Goal: Information Seeking & Learning: Understand process/instructions

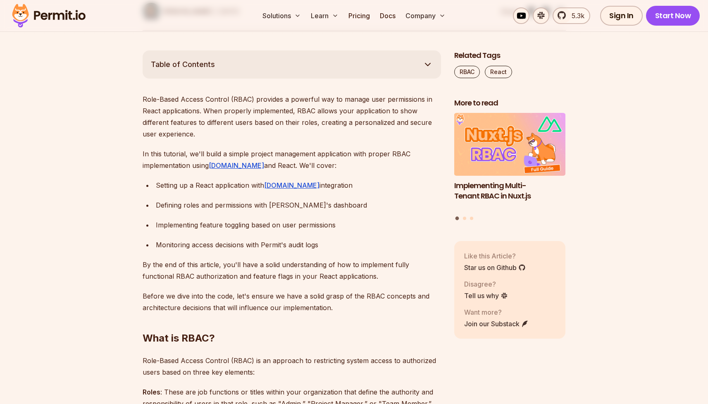
drag, startPoint x: 173, startPoint y: 153, endPoint x: 320, endPoint y: 148, distance: 147.7
click at [320, 148] on p "In this tutorial, we'll build a simple project management application with prop…" at bounding box center [292, 159] width 299 height 23
drag, startPoint x: 172, startPoint y: 186, endPoint x: 240, endPoint y: 185, distance: 67.8
click at [241, 185] on div "Setting up a React application with [DOMAIN_NAME] integration" at bounding box center [298, 185] width 285 height 12
click at [240, 185] on div "Setting up a React application with [DOMAIN_NAME] integration" at bounding box center [298, 185] width 285 height 12
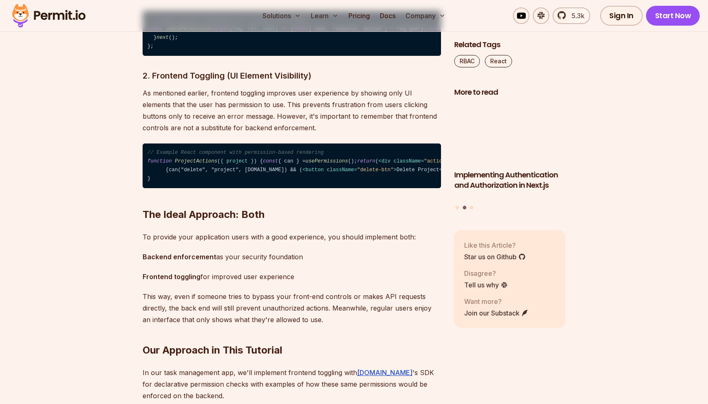
scroll to position [1507, 0]
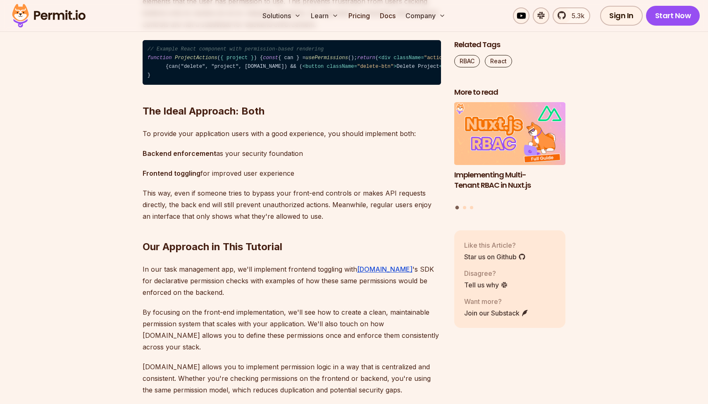
drag, startPoint x: 180, startPoint y: 172, endPoint x: 196, endPoint y: 171, distance: 16.1
click at [196, 69] on span "< div className = "actions" > {can("edit", "project", [DOMAIN_NAME]) && ( < but…" at bounding box center [446, 62] width 596 height 14
drag, startPoint x: 238, startPoint y: 171, endPoint x: 265, endPoint y: 170, distance: 26.5
click at [265, 69] on span "< div className = "actions" > {can("edit", "project", [DOMAIN_NAME]) && ( < but…" at bounding box center [446, 62] width 596 height 14
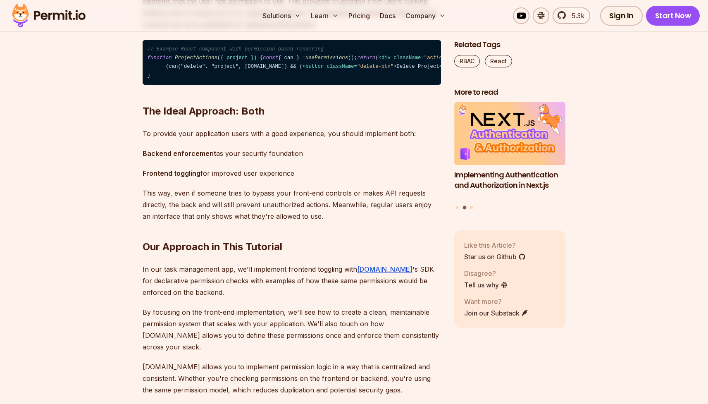
drag, startPoint x: 171, startPoint y: 179, endPoint x: 287, endPoint y: 179, distance: 116.6
click at [287, 69] on span "< div className = "actions" > {can("edit", "project", [DOMAIN_NAME]) && ( < but…" at bounding box center [446, 62] width 596 height 14
click at [230, 69] on span "< div className = "actions" > {can("edit", "project", [DOMAIN_NAME]) && ( < but…" at bounding box center [446, 62] width 596 height 14
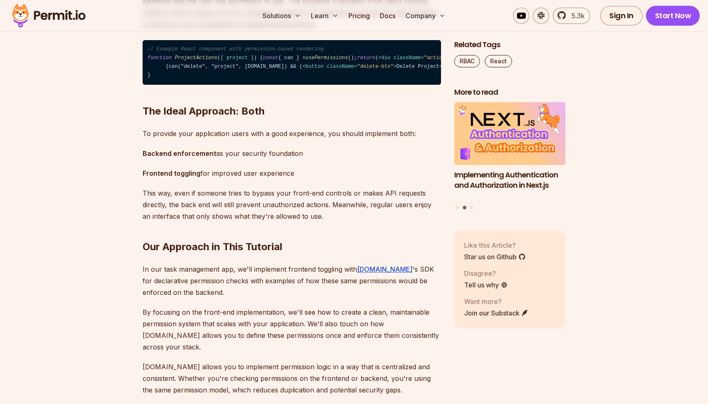
click at [265, 69] on span "< div className = "actions" > {can("edit", "project", [DOMAIN_NAME]) && ( < but…" at bounding box center [446, 62] width 596 height 14
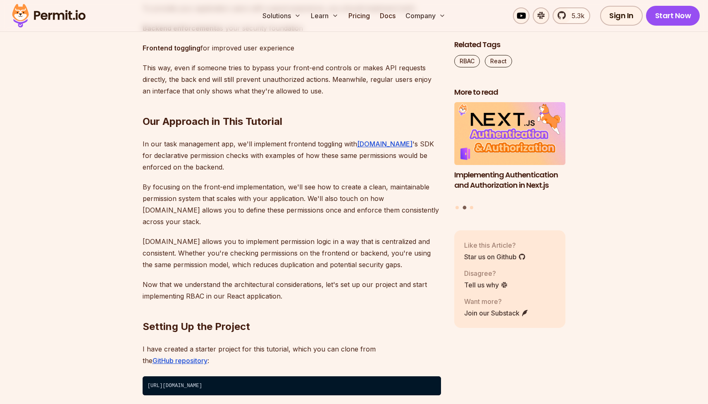
scroll to position [1633, 0]
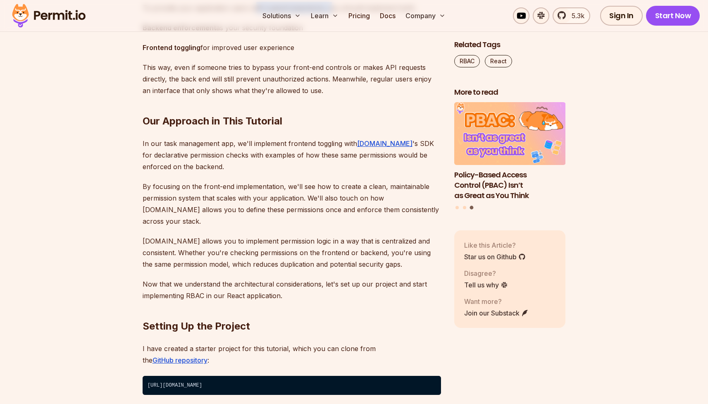
drag, startPoint x: 251, startPoint y: 172, endPoint x: 329, endPoint y: 171, distance: 77.7
click at [330, 14] on p "To provide your application users with a good experience, you should implement …" at bounding box center [292, 8] width 299 height 12
click at [329, 14] on p "To provide your application users with a good experience, you should implement …" at bounding box center [292, 8] width 299 height 12
drag, startPoint x: 249, startPoint y: 175, endPoint x: 348, endPoint y: 182, distance: 98.7
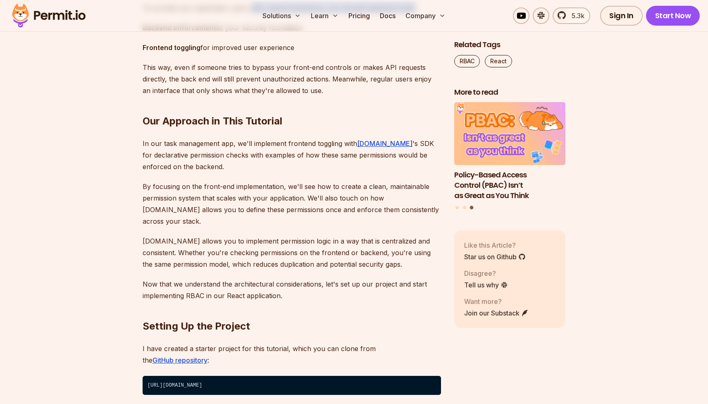
drag, startPoint x: 192, startPoint y: 195, endPoint x: 247, endPoint y: 201, distance: 54.9
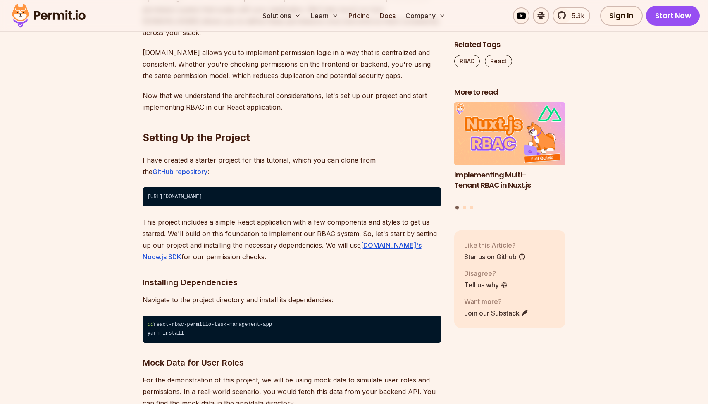
scroll to position [1822, 0]
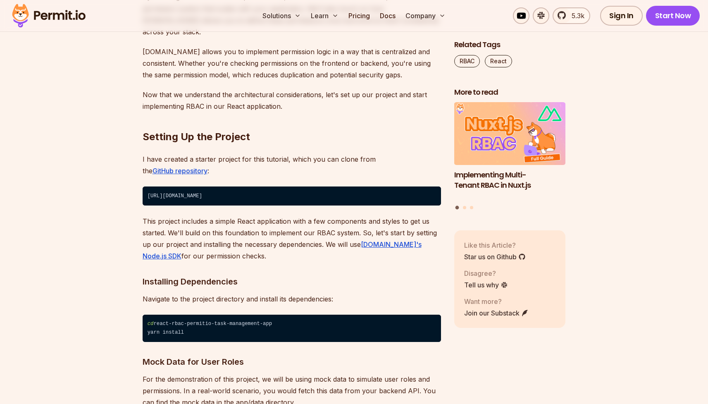
drag, startPoint x: 139, startPoint y: 94, endPoint x: 263, endPoint y: 94, distance: 124.1
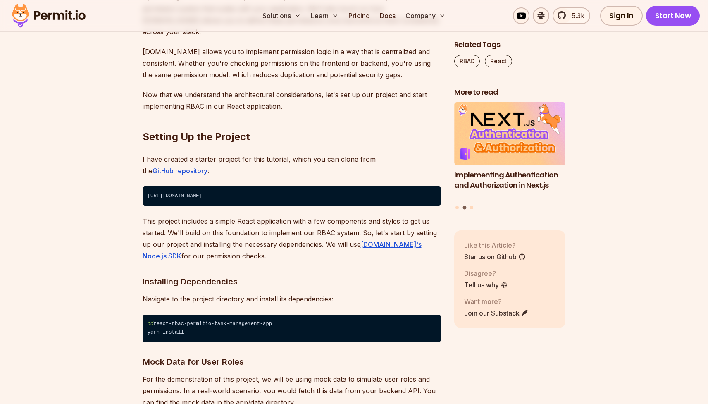
drag, startPoint x: 138, startPoint y: 121, endPoint x: 243, endPoint y: 124, distance: 105.1
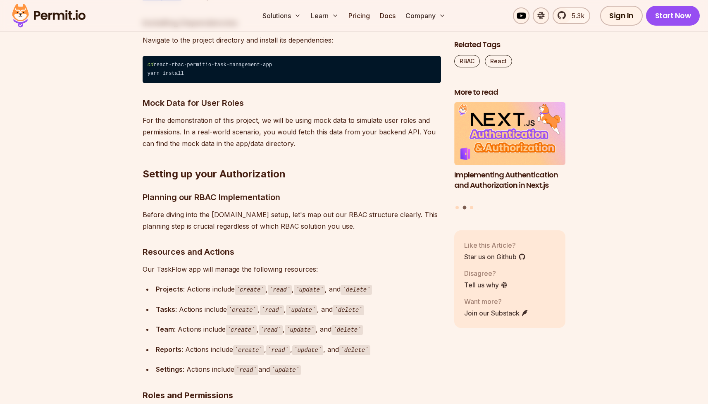
scroll to position [2100, 0]
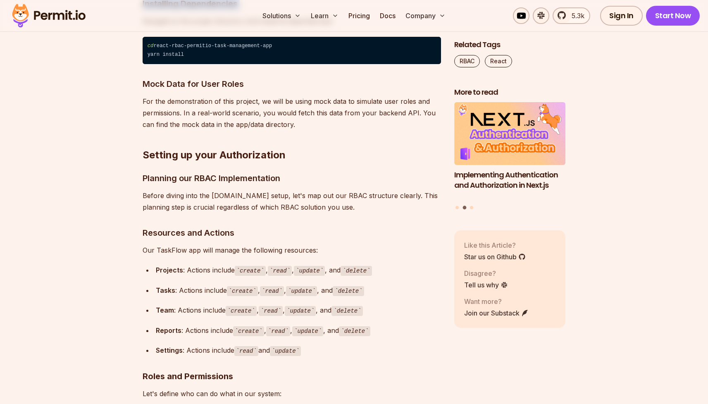
drag, startPoint x: 143, startPoint y: 162, endPoint x: 244, endPoint y: 167, distance: 101.0
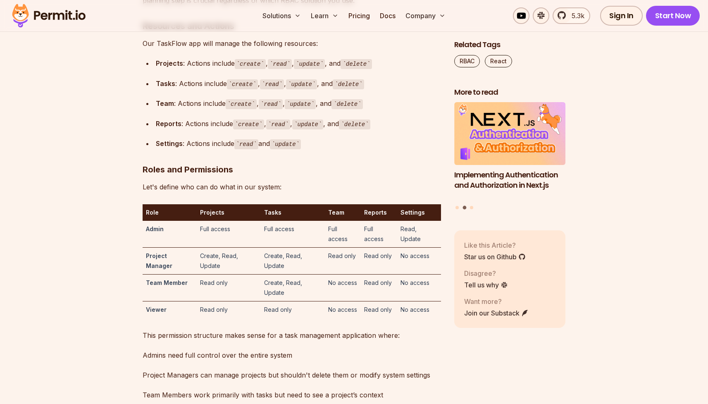
scroll to position [2325, 0]
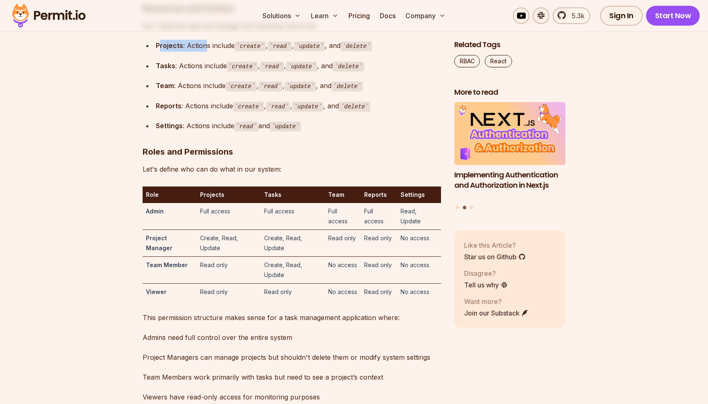
drag, startPoint x: 160, startPoint y: 200, endPoint x: 205, endPoint y: 197, distance: 45.2
click at [205, 52] on div "Projects : Actions include create , read , update , and delete" at bounding box center [298, 46] width 285 height 12
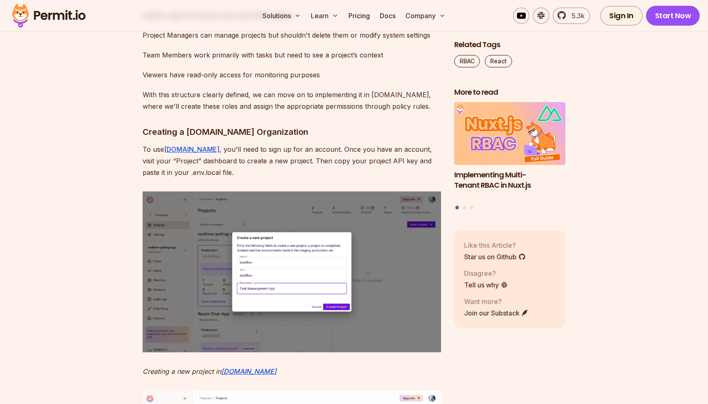
scroll to position [2564, 0]
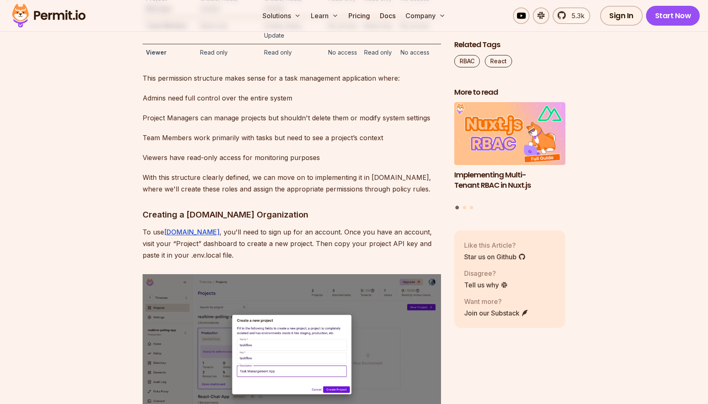
drag, startPoint x: 209, startPoint y: 81, endPoint x: 298, endPoint y: 86, distance: 88.7
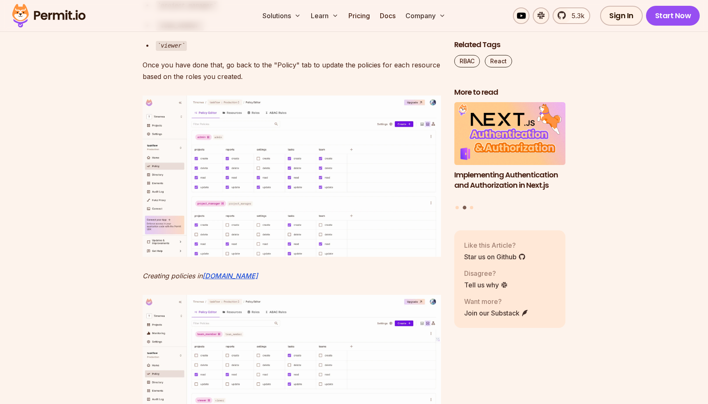
scroll to position [3766, 0]
